Goal: Transaction & Acquisition: Subscribe to service/newsletter

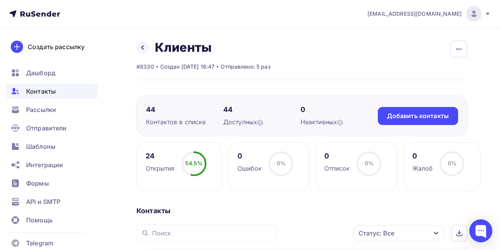
click at [50, 91] on span "Контакты" at bounding box center [41, 91] width 30 height 9
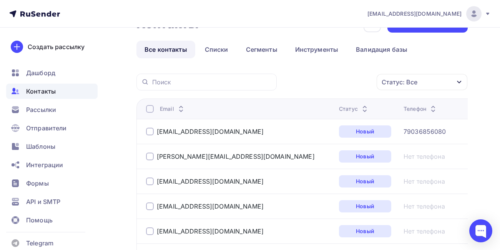
scroll to position [38, 0]
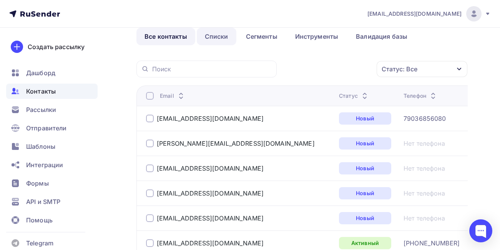
click at [218, 40] on link "Списки" at bounding box center [217, 37] width 40 height 18
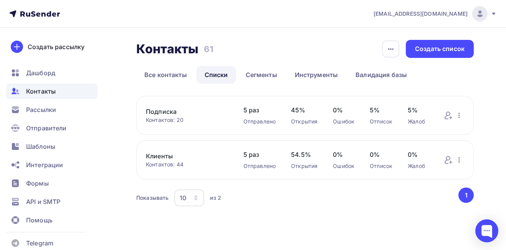
click at [160, 108] on link "Подписка" at bounding box center [187, 111] width 82 height 9
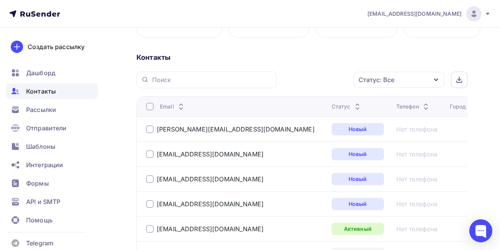
scroll to position [38, 0]
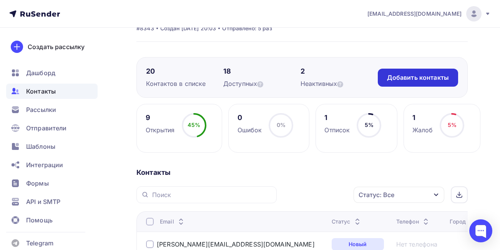
click at [390, 76] on div "Добавить контакты" at bounding box center [418, 77] width 62 height 9
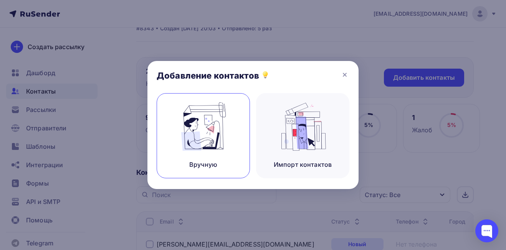
click at [233, 140] on div "Вручную" at bounding box center [203, 135] width 93 height 85
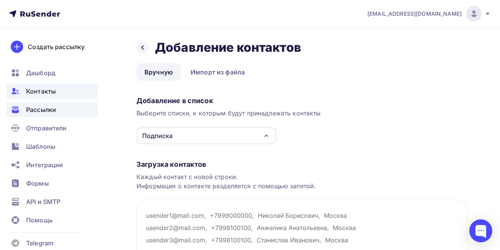
click at [47, 111] on span "Рассылки" at bounding box center [41, 109] width 30 height 9
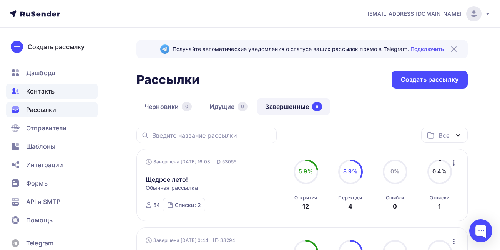
click at [31, 94] on span "Контакты" at bounding box center [41, 91] width 30 height 9
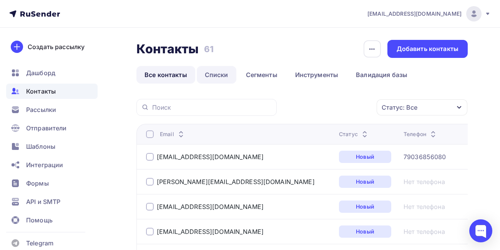
click at [214, 73] on link "Списки" at bounding box center [217, 75] width 40 height 18
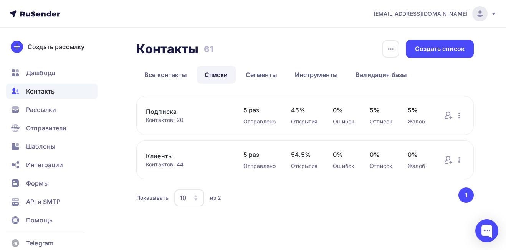
click at [160, 113] on link "Подписка" at bounding box center [187, 111] width 82 height 9
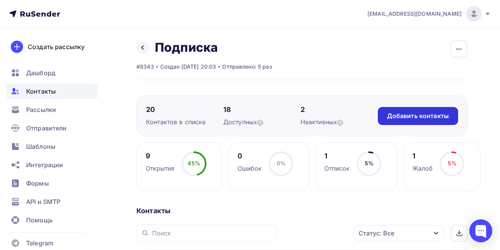
click at [394, 120] on div "Добавить контакты" at bounding box center [418, 116] width 62 height 9
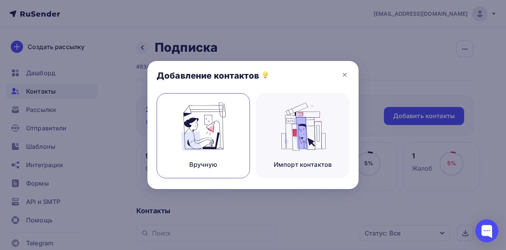
click at [204, 134] on img at bounding box center [203, 127] width 51 height 48
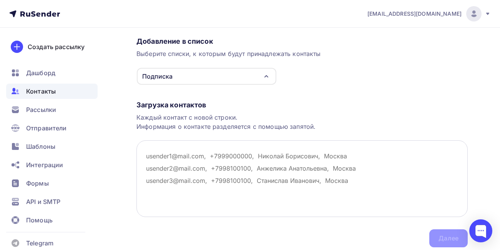
scroll to position [77, 0]
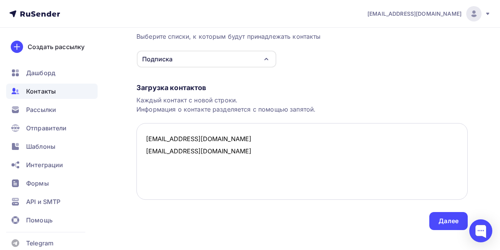
paste textarea "anyuta.liubimova@yandex.ru"
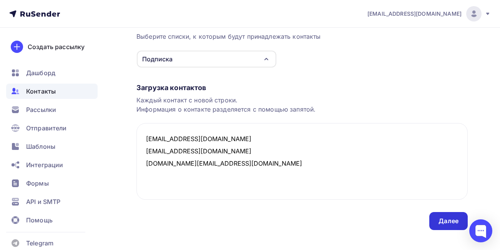
type textarea "tarasovaip@mail.ru zaytsevaia@mail.ru anyuta.liubimova@yandex.ru"
click at [451, 225] on div "Далее" at bounding box center [448, 221] width 20 height 9
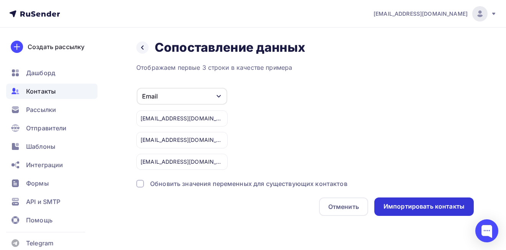
click at [393, 212] on div "Импортировать контакты" at bounding box center [425, 207] width 100 height 18
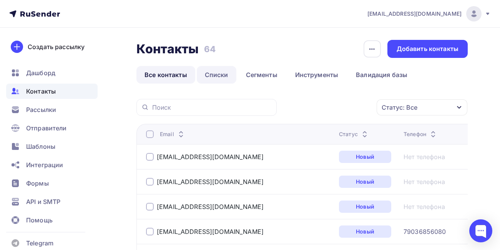
click at [215, 76] on link "Списки" at bounding box center [217, 75] width 40 height 18
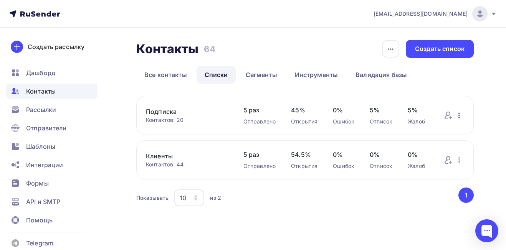
click at [461, 116] on icon "button" at bounding box center [459, 115] width 9 height 9
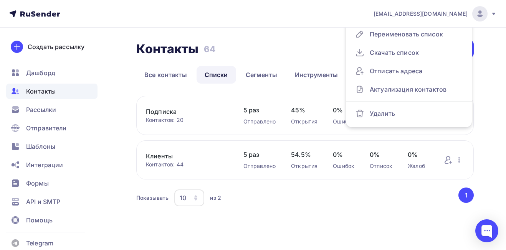
click at [479, 105] on div "Контакты Контакты 64 64 История импорта Создать список Все контакты Списки Сегм…" at bounding box center [253, 134] width 506 height 212
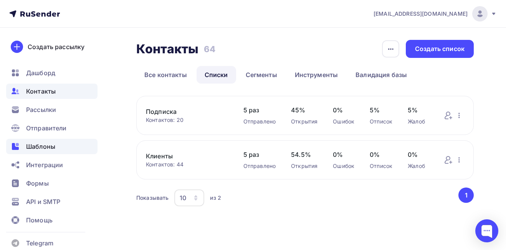
click at [47, 151] on span "Шаблоны" at bounding box center [40, 146] width 29 height 9
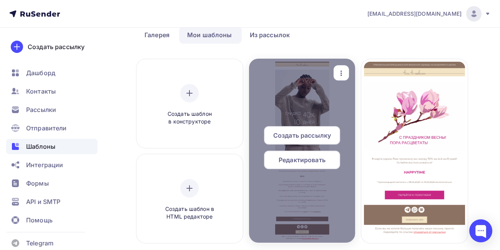
scroll to position [77, 0]
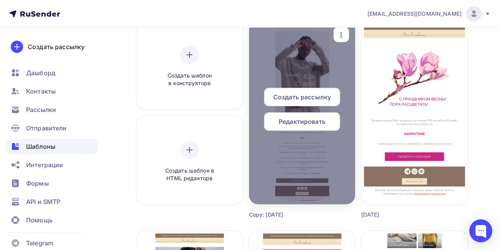
click at [338, 36] on icon "button" at bounding box center [341, 34] width 9 height 9
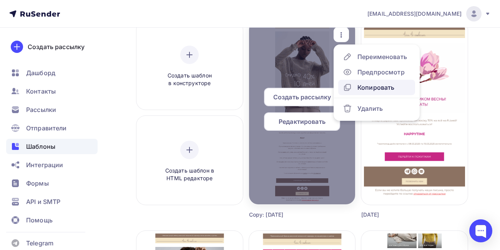
click at [360, 86] on div "Копировать" at bounding box center [375, 87] width 37 height 9
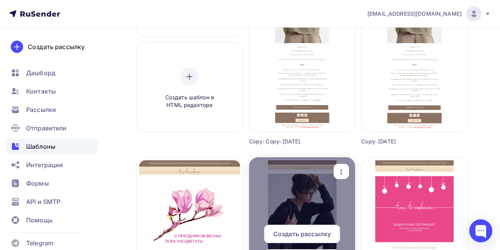
scroll to position [154, 0]
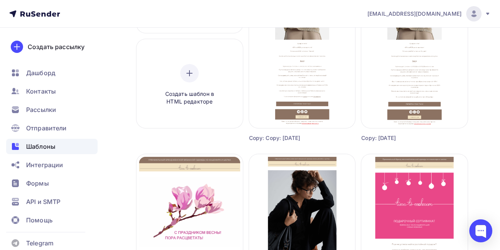
click at [304, 138] on div "Copy: Copy: 8 марта" at bounding box center [289, 138] width 80 height 8
click at [298, 139] on div "Copy: Copy: 8 марта" at bounding box center [289, 138] width 80 height 8
click at [304, 137] on div "Copy: Copy: 8 марта" at bounding box center [289, 138] width 80 height 8
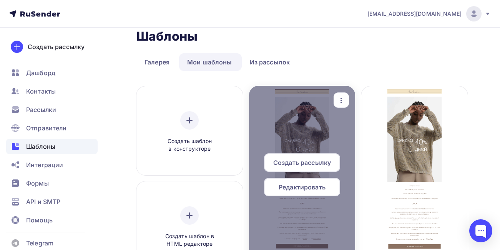
scroll to position [0, 0]
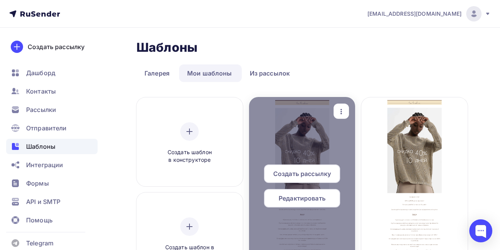
click at [338, 116] on icon "button" at bounding box center [341, 111] width 9 height 9
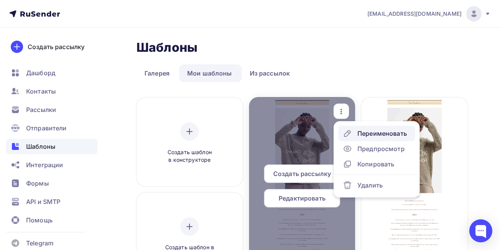
click at [373, 137] on div "Переименовать" at bounding box center [382, 133] width 50 height 9
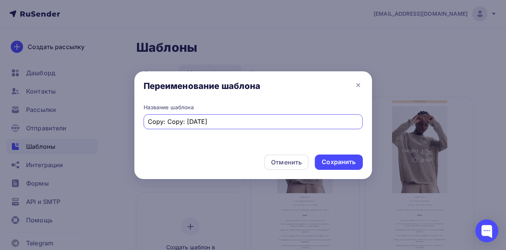
drag, startPoint x: 219, startPoint y: 119, endPoint x: 134, endPoint y: 125, distance: 84.8
click at [134, 125] on div "Название шаблона Copy: Copy: 8 марта" at bounding box center [253, 126] width 238 height 45
type input "Сообщить о поступлении"
click at [353, 164] on div "Сохранить" at bounding box center [339, 162] width 34 height 9
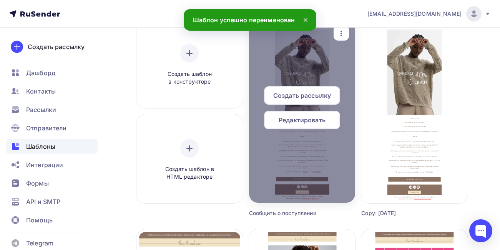
scroll to position [38, 0]
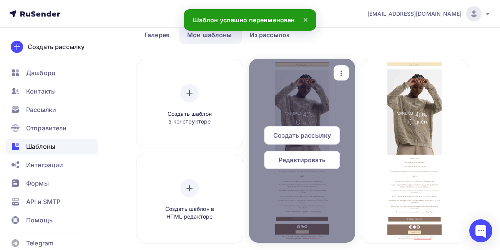
click at [321, 158] on span "Редактировать" at bounding box center [302, 160] width 47 height 9
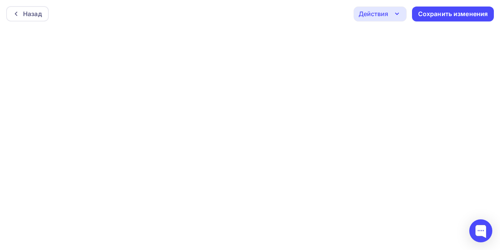
click at [399, 15] on icon "button" at bounding box center [396, 13] width 9 height 9
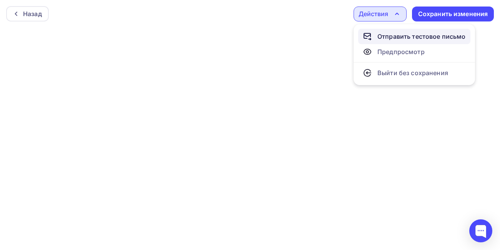
click at [401, 38] on div "Отправить тестовое письмо" at bounding box center [421, 36] width 88 height 9
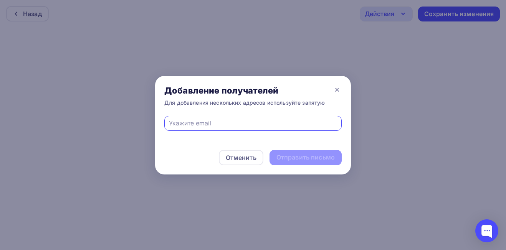
type input "temryazantseva@bk.ru"
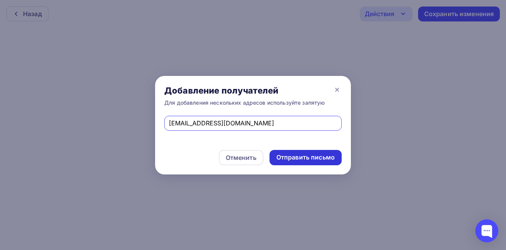
click at [288, 159] on div "Отправить письмо" at bounding box center [306, 157] width 58 height 9
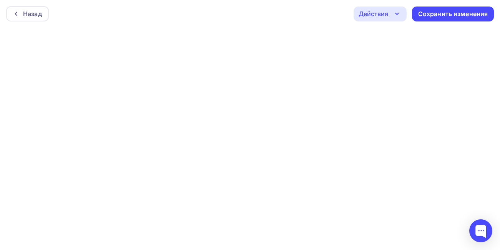
click at [399, 16] on icon "button" at bounding box center [396, 13] width 9 height 9
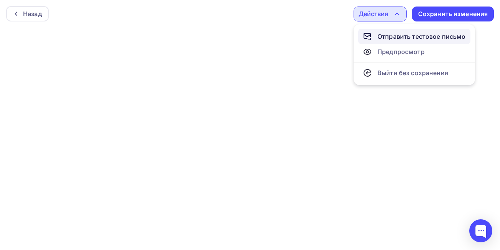
click at [396, 35] on div "Отправить тестовое письмо" at bounding box center [421, 36] width 88 height 9
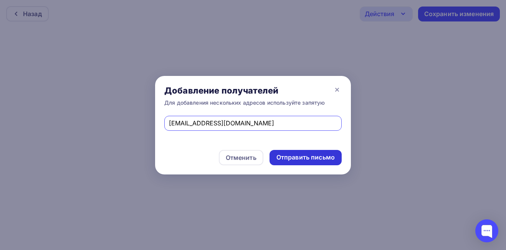
click at [280, 154] on div "Отправить письмо" at bounding box center [306, 157] width 58 height 9
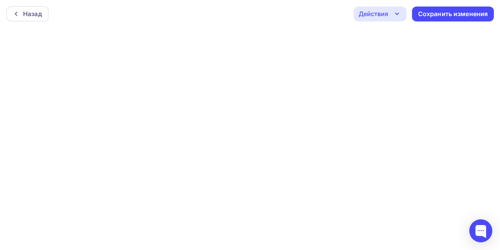
click at [364, 19] on div "Действия" at bounding box center [379, 14] width 53 height 15
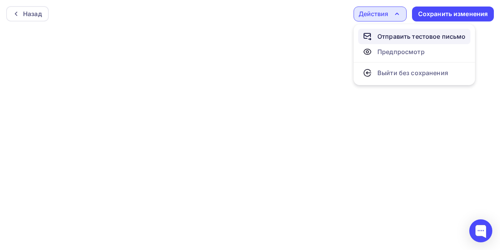
click at [386, 38] on div "Отправить тестовое письмо" at bounding box center [421, 36] width 88 height 9
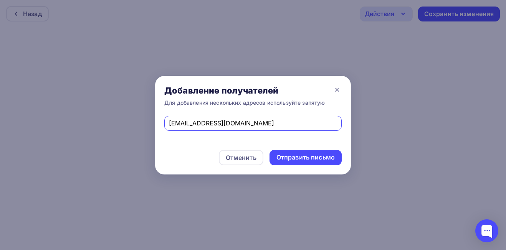
drag, startPoint x: 252, startPoint y: 128, endPoint x: 175, endPoint y: 125, distance: 77.3
click at [175, 125] on input "temryazantseva@bk.ru" at bounding box center [253, 123] width 169 height 9
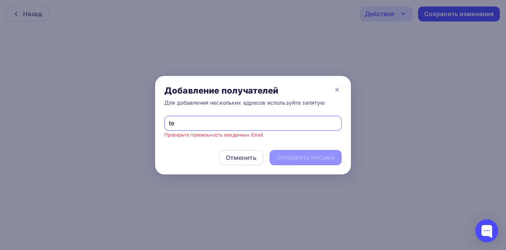
type input "t"
click at [175, 125] on input "text" at bounding box center [253, 123] width 169 height 9
type input "timofeevaalexandra@gmail.com"
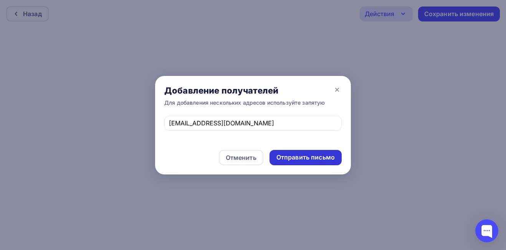
click at [280, 160] on div "Отправить письмо" at bounding box center [306, 157] width 58 height 9
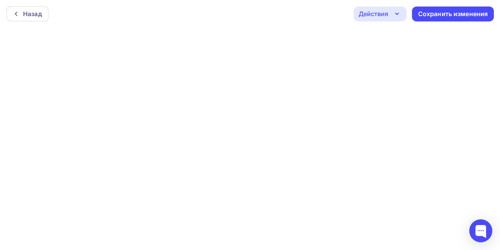
click at [398, 17] on icon "button" at bounding box center [396, 13] width 9 height 9
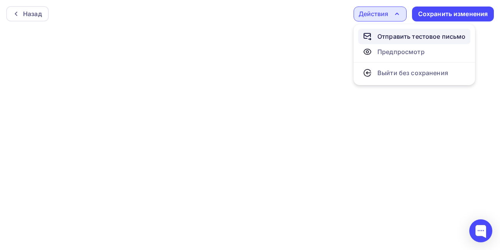
click at [400, 38] on div "Отправить тестовое письмо" at bounding box center [421, 36] width 88 height 9
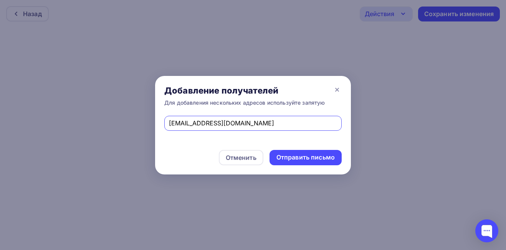
drag, startPoint x: 258, startPoint y: 124, endPoint x: 156, endPoint y: 136, distance: 102.5
click at [156, 136] on div "timofeevaalexandra@gmail.com" at bounding box center [253, 128] width 196 height 25
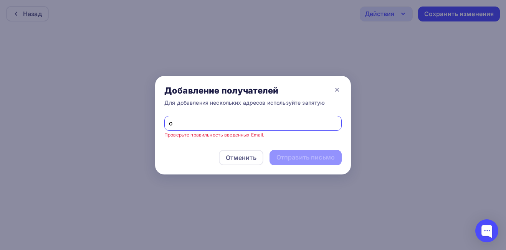
type input "oamida@mail.ru"
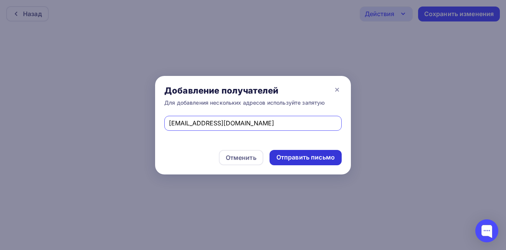
click at [282, 159] on div "Отправить письмо" at bounding box center [306, 157] width 58 height 9
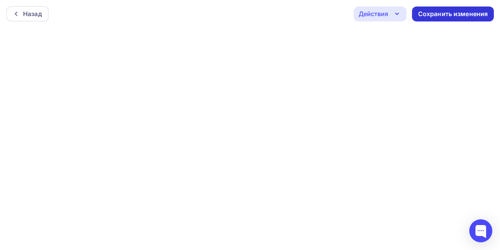
click at [438, 21] on div "Сохранить изменения" at bounding box center [453, 14] width 82 height 15
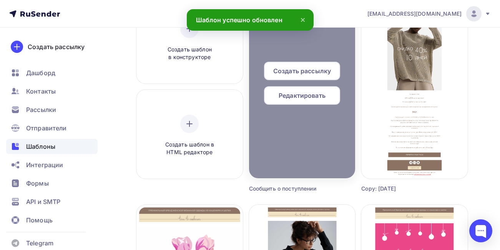
scroll to position [115, 0]
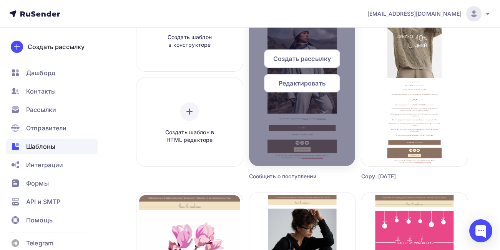
click at [310, 57] on span "Создать рассылку" at bounding box center [302, 58] width 58 height 9
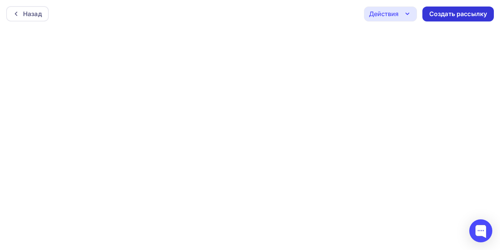
click at [443, 16] on div "Создать рассылку" at bounding box center [458, 14] width 58 height 9
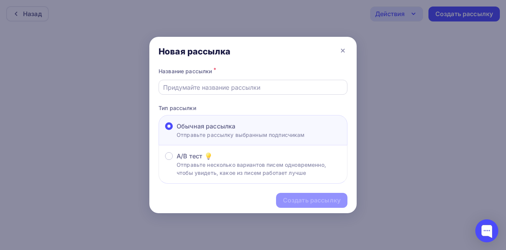
click at [182, 92] on div at bounding box center [253, 87] width 189 height 15
click at [182, 87] on input "text" at bounding box center [253, 87] width 180 height 9
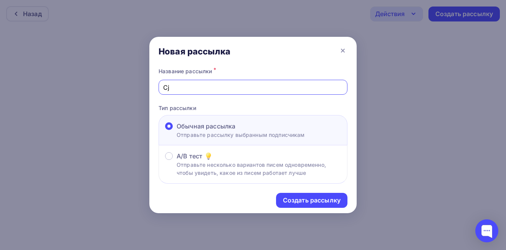
type input "C"
type input "Сообщить о поступлении"
click at [315, 202] on div "Создать рассылку" at bounding box center [312, 200] width 58 height 9
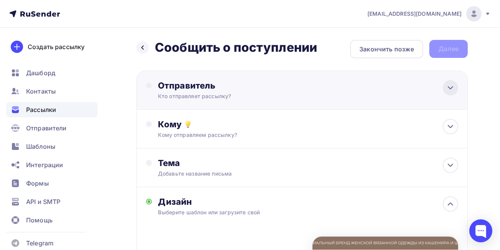
click at [448, 89] on icon at bounding box center [450, 87] width 9 height 9
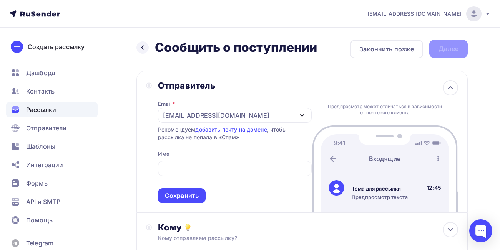
click at [414, 78] on div "Предпросмотр может отличаться в зависимости от почтового клиента Тема для рассы…" at bounding box center [385, 142] width 146 height 142
click at [299, 118] on icon "button" at bounding box center [301, 115] width 9 height 9
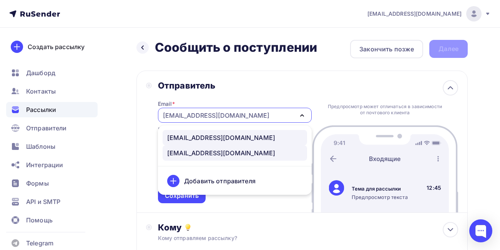
click at [239, 141] on div "no-reply@timetocashmere.com" at bounding box center [221, 137] width 108 height 9
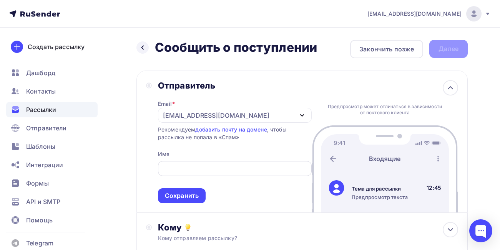
click at [177, 176] on div at bounding box center [235, 168] width 154 height 15
click at [176, 171] on input "text" at bounding box center [234, 168] width 145 height 9
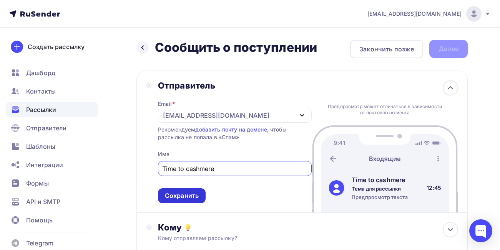
type input "Time to cashmere"
click at [163, 202] on div "Сохранить" at bounding box center [182, 196] width 48 height 15
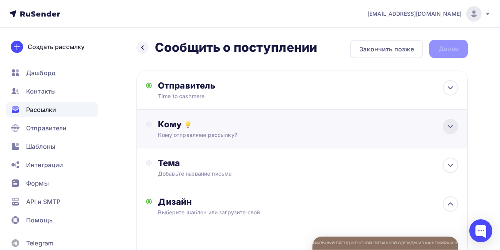
click at [448, 126] on icon at bounding box center [450, 127] width 5 height 2
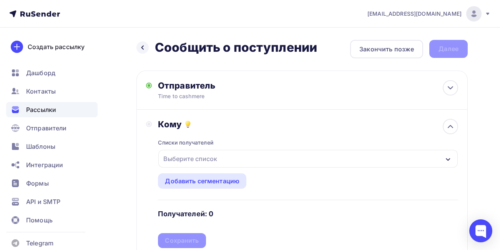
click at [448, 159] on icon "button" at bounding box center [448, 160] width 6 height 6
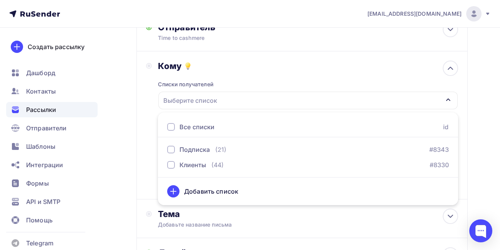
scroll to position [90, 0]
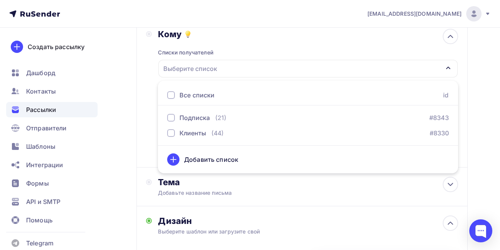
click at [450, 68] on icon "button" at bounding box center [448, 68] width 6 height 6
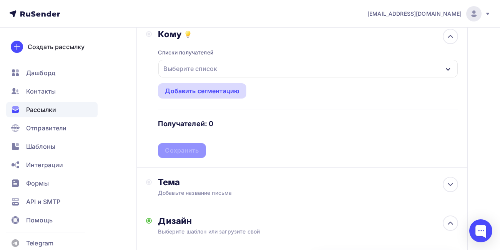
click at [214, 93] on div "Добавить сегментацию" at bounding box center [202, 90] width 75 height 9
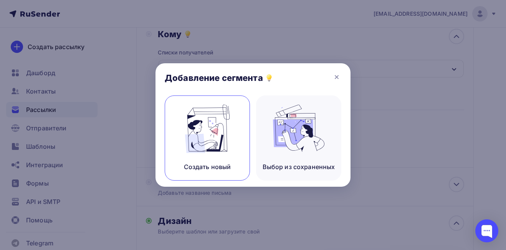
click at [208, 129] on img at bounding box center [207, 129] width 51 height 48
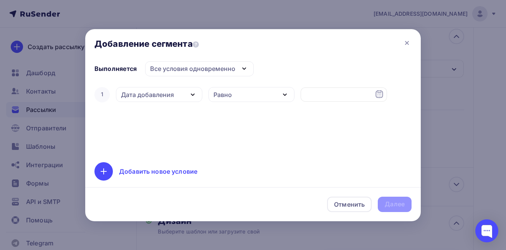
click at [242, 70] on icon "button" at bounding box center [244, 68] width 9 height 9
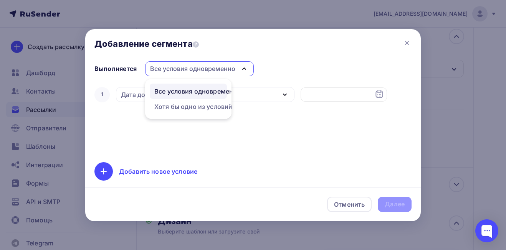
click at [243, 70] on icon "button" at bounding box center [244, 69] width 3 height 2
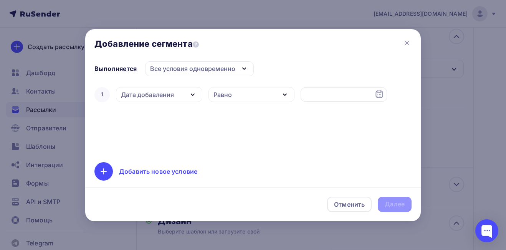
click at [281, 92] on icon "button" at bounding box center [284, 94] width 9 height 9
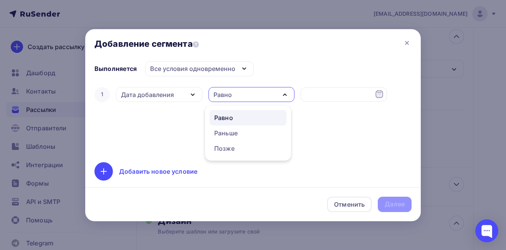
click at [281, 92] on icon "button" at bounding box center [284, 94] width 9 height 9
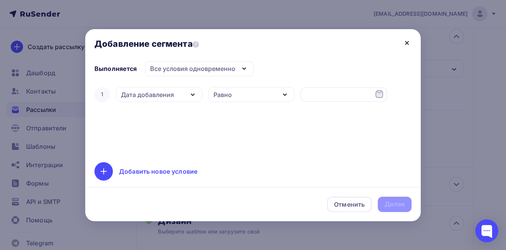
click at [406, 42] on icon at bounding box center [407, 42] width 9 height 9
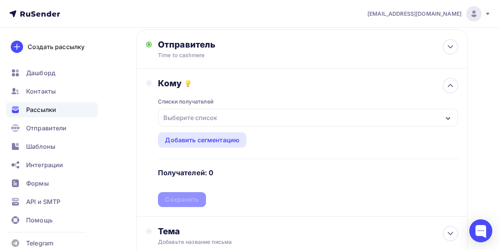
scroll to position [38, 0]
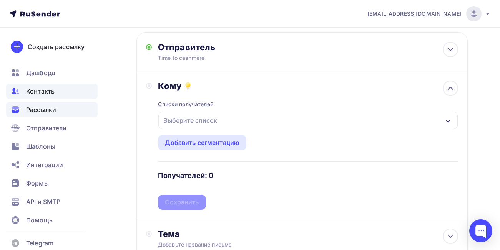
click at [36, 93] on span "Контакты" at bounding box center [41, 91] width 30 height 9
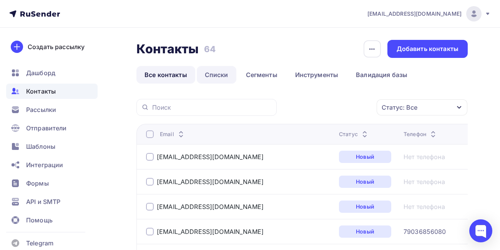
click at [214, 77] on link "Списки" at bounding box center [217, 75] width 40 height 18
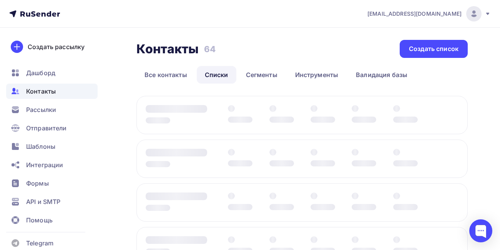
click at [303, 228] on div at bounding box center [301, 246] width 331 height 38
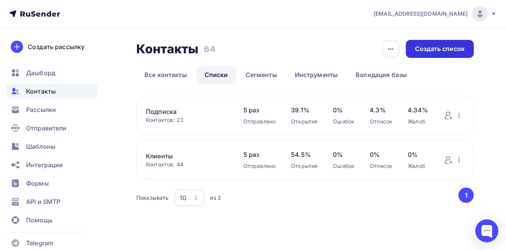
click at [435, 55] on div "Создать список" at bounding box center [440, 49] width 68 height 18
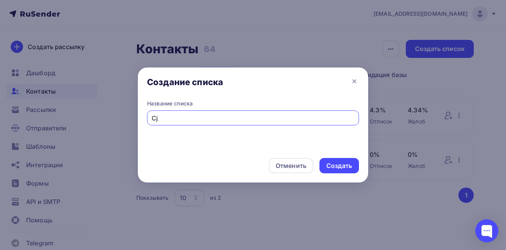
type input "C"
type input "Сообщить о поступлении"
click at [343, 166] on div "Создать" at bounding box center [340, 166] width 26 height 9
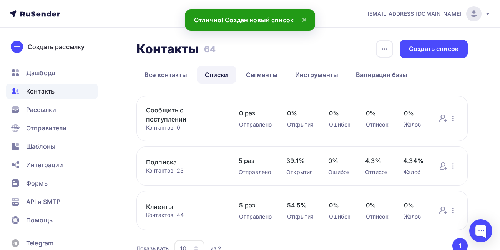
click at [183, 118] on link "Сообщить о поступлении" at bounding box center [185, 115] width 78 height 18
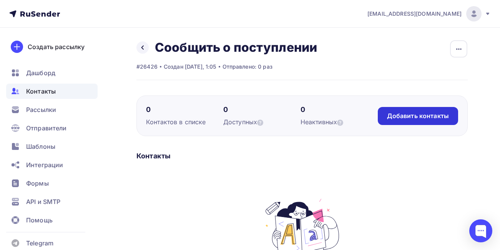
click at [423, 112] on div "Добавить контакты" at bounding box center [418, 116] width 62 height 9
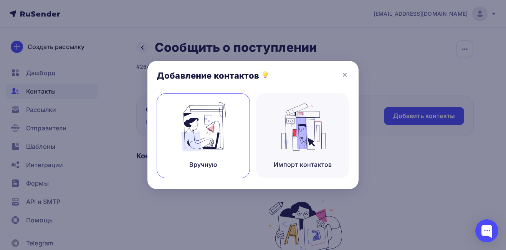
click at [191, 131] on img at bounding box center [203, 127] width 51 height 48
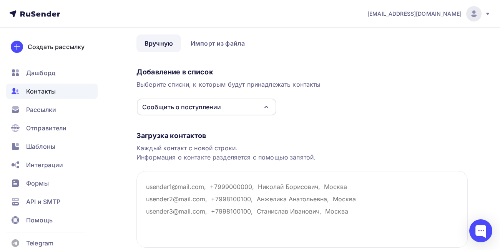
scroll to position [77, 0]
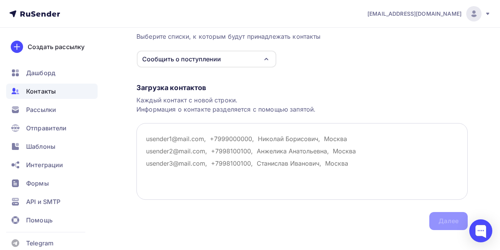
click at [168, 146] on textarea at bounding box center [301, 161] width 331 height 77
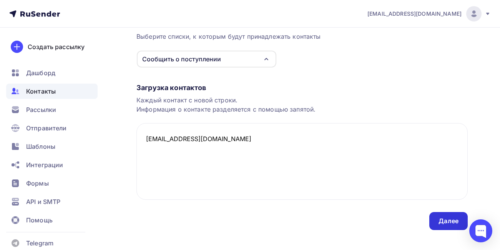
type textarea "anyuta.liubimova@yandex.ru"
click at [432, 221] on div "Далее" at bounding box center [448, 221] width 38 height 18
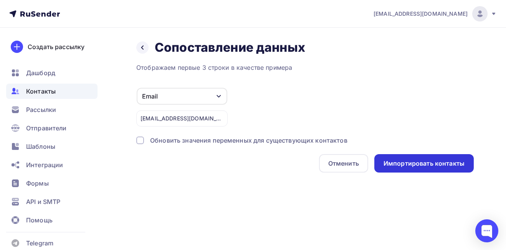
click at [395, 171] on div "Импортировать контакты" at bounding box center [425, 163] width 100 height 18
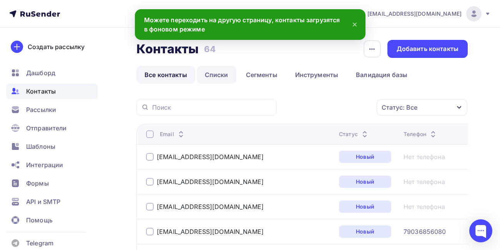
click at [221, 74] on link "Списки" at bounding box center [217, 75] width 40 height 18
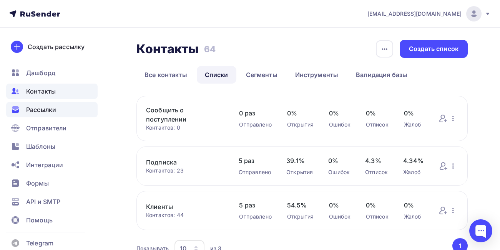
click at [46, 113] on span "Рассылки" at bounding box center [41, 109] width 30 height 9
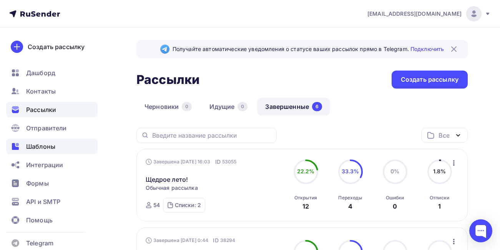
click at [39, 147] on span "Шаблоны" at bounding box center [40, 146] width 29 height 9
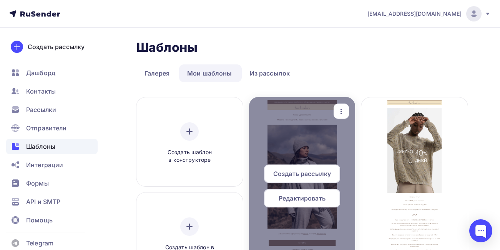
click at [298, 172] on span "Создать рассылку" at bounding box center [302, 173] width 58 height 9
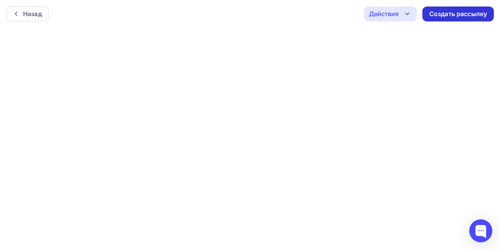
click at [443, 17] on div "Создать рассылку" at bounding box center [458, 14] width 58 height 9
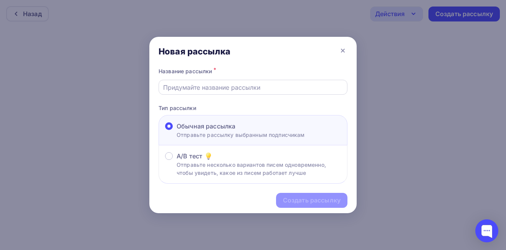
click at [181, 93] on div at bounding box center [253, 87] width 189 height 15
click at [181, 89] on input "text" at bounding box center [253, 87] width 180 height 9
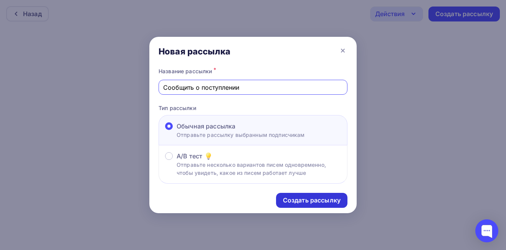
type input "Сообщить о поступлении"
click at [301, 202] on div "Создать рассылку" at bounding box center [312, 200] width 58 height 9
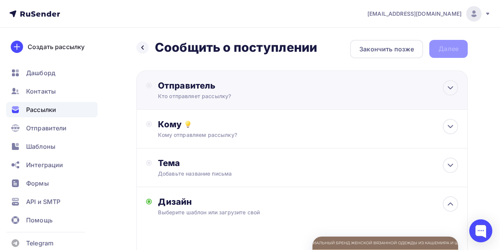
click at [267, 96] on div "Кто отправляет рассылку?" at bounding box center [233, 97] width 150 height 8
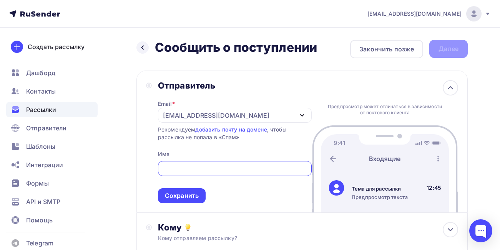
click at [394, 90] on div "Предпросмотр может отличаться в зависимости от почтового клиента Тема для рассы…" at bounding box center [385, 142] width 146 height 142
click at [186, 122] on div "[EMAIL_ADDRESS][DOMAIN_NAME]" at bounding box center [235, 115] width 154 height 15
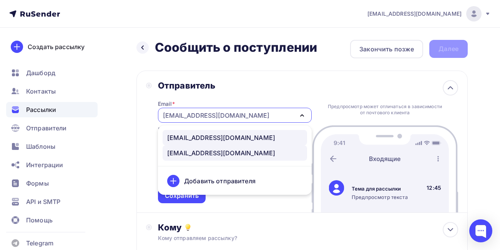
click at [197, 141] on div "no-reply@timetocashmere.com" at bounding box center [221, 137] width 108 height 9
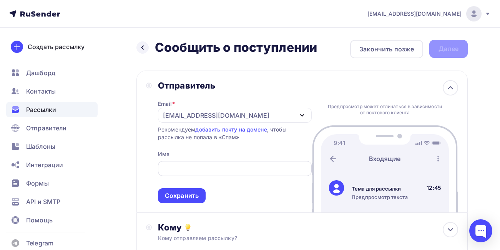
click at [196, 169] on input "text" at bounding box center [234, 168] width 145 height 9
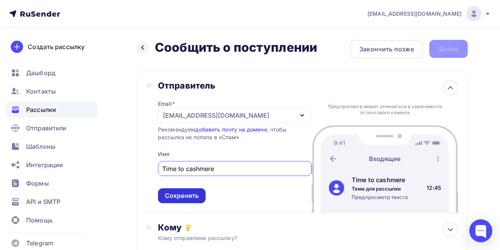
type input "Time to cashmere"
click at [187, 202] on div "Сохранить" at bounding box center [182, 196] width 48 height 15
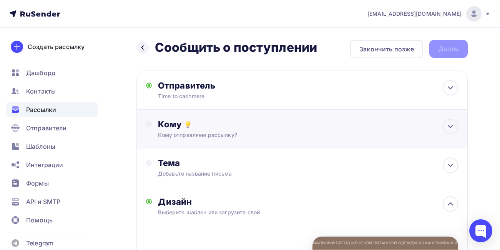
click at [230, 136] on div "Кому отправляем рассылку?" at bounding box center [293, 135] width 270 height 8
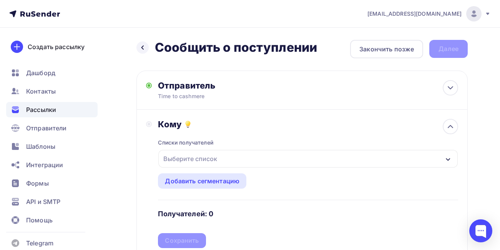
click at [209, 163] on div "Выберите список" at bounding box center [190, 159] width 60 height 14
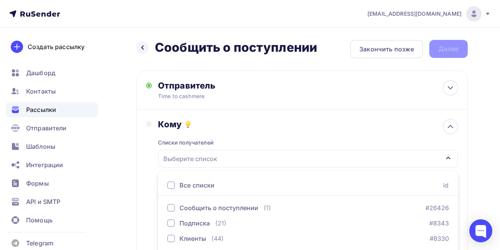
scroll to position [29, 0]
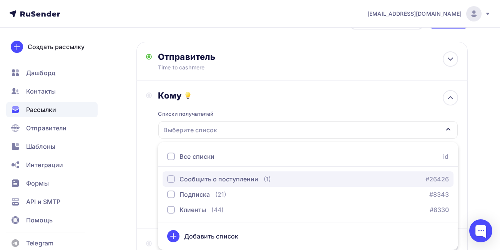
click at [204, 180] on div "Сообщить о поступлении" at bounding box center [218, 179] width 79 height 9
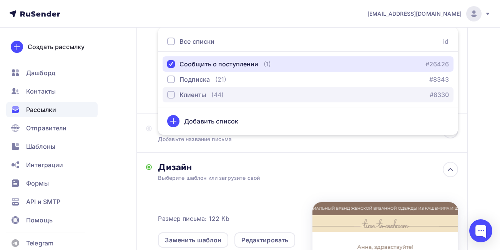
scroll to position [67, 0]
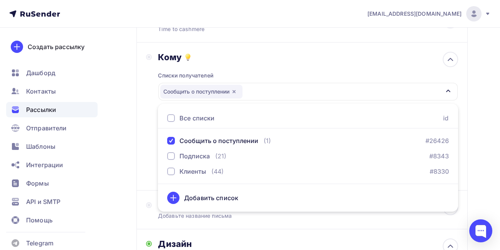
click at [234, 202] on div "Добавить список" at bounding box center [211, 198] width 54 height 9
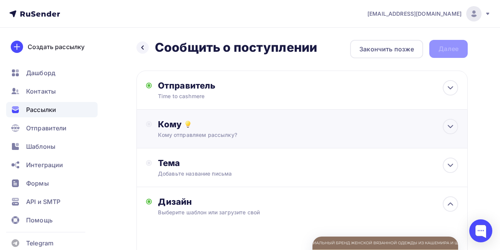
click at [205, 128] on div "Кому" at bounding box center [308, 124] width 300 height 11
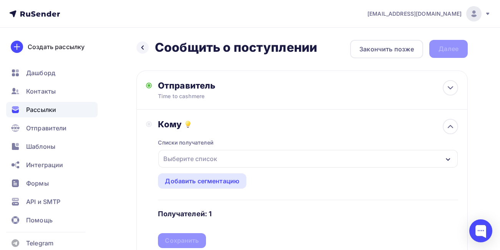
click at [195, 156] on div "Выберите список" at bounding box center [190, 159] width 60 height 14
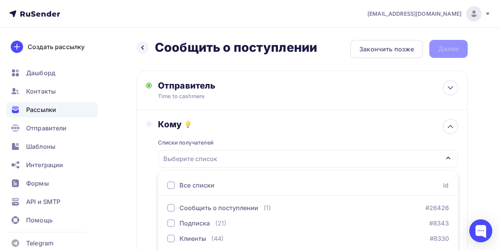
scroll to position [29, 0]
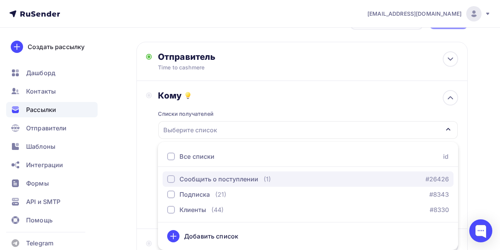
click at [168, 181] on div "button" at bounding box center [171, 180] width 8 height 8
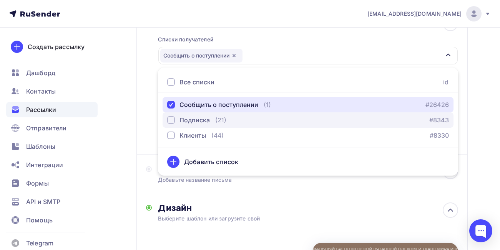
scroll to position [144, 0]
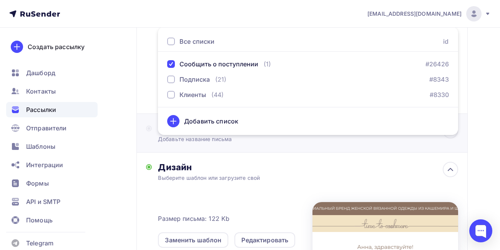
click at [263, 145] on div "Тема Добавьте название письма Тема * Рекомендуем использовать не более 150 симв…" at bounding box center [301, 133] width 331 height 39
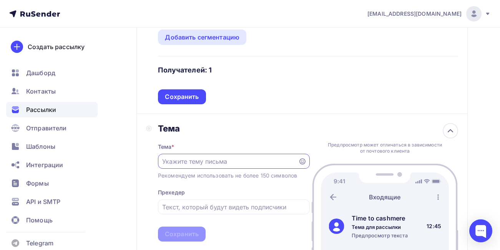
scroll to position [0, 0]
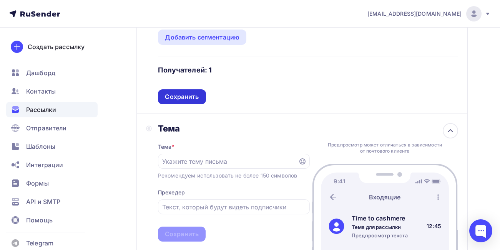
click at [174, 98] on div "Сохранить" at bounding box center [182, 97] width 34 height 9
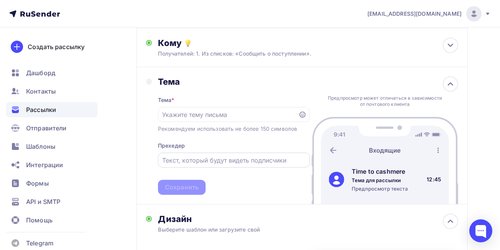
scroll to position [67, 0]
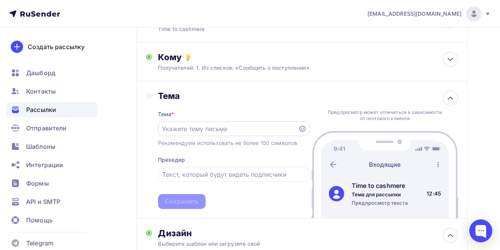
click at [192, 131] on input "text" at bounding box center [227, 128] width 131 height 9
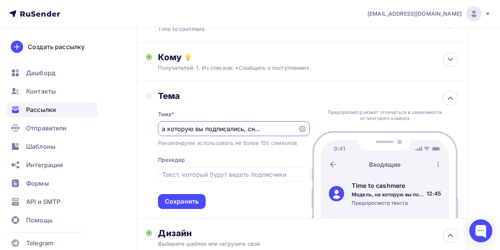
scroll to position [0, 34]
type input "Модель, на которую вы подписались, снова в наличии"
click at [200, 199] on div "Сохранить" at bounding box center [182, 201] width 48 height 15
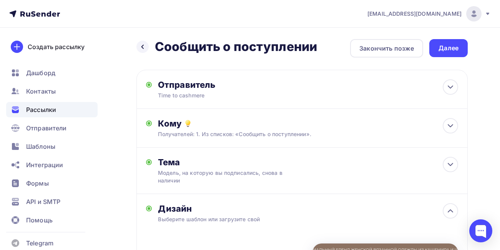
scroll to position [0, 0]
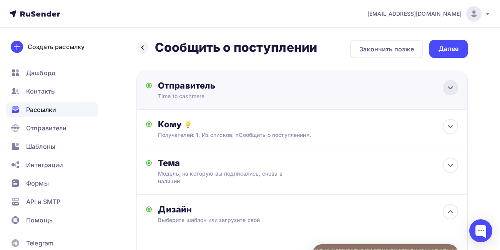
click at [447, 90] on icon at bounding box center [450, 87] width 9 height 9
type input "Time to cashmere"
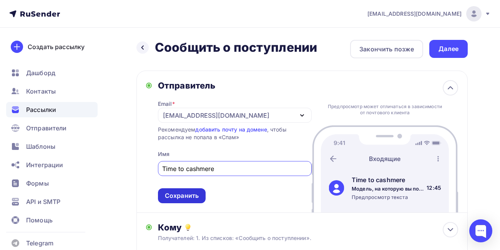
click at [184, 191] on div "Сохранить" at bounding box center [182, 196] width 48 height 15
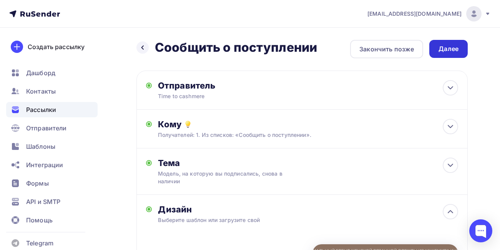
click at [446, 52] on div "Далее" at bounding box center [448, 49] width 20 height 9
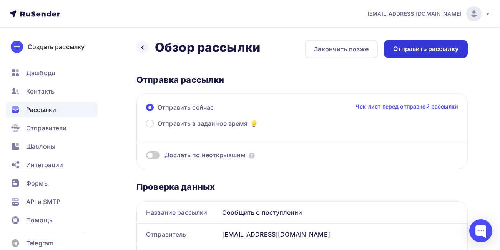
click at [431, 47] on div "Отправить рассылку" at bounding box center [425, 49] width 65 height 9
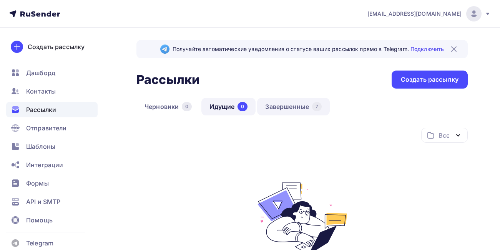
click at [285, 108] on link "Завершенные 7" at bounding box center [293, 107] width 73 height 18
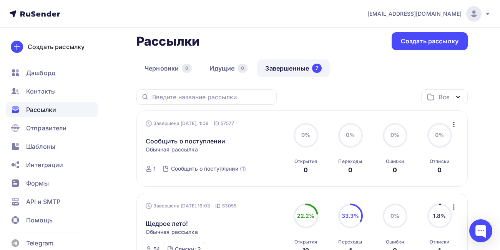
scroll to position [77, 0]
